Goal: Find specific page/section: Find specific page/section

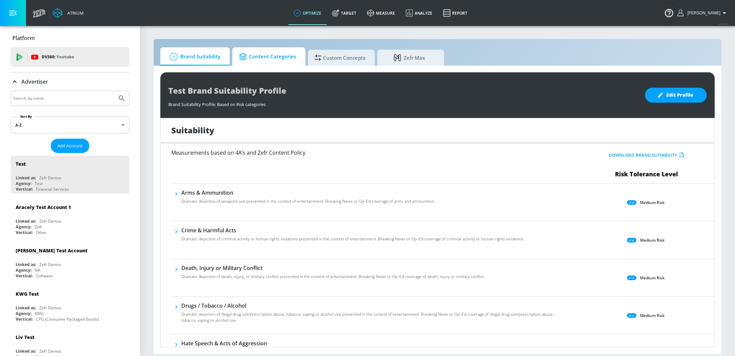
click at [280, 62] on span "Content Categories" at bounding box center [267, 57] width 57 height 16
